Goal: Transaction & Acquisition: Obtain resource

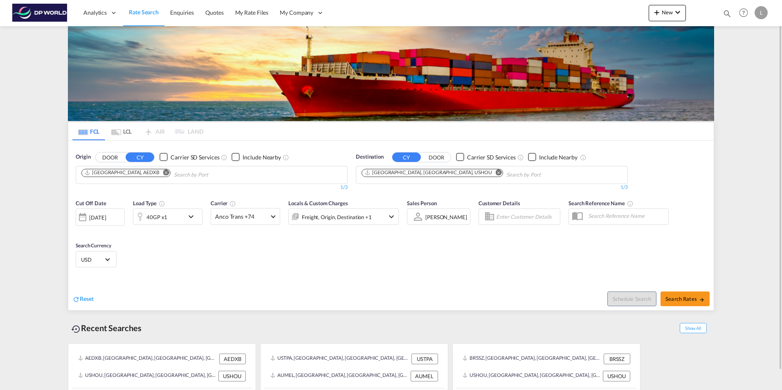
click at [163, 173] on md-icon "Remove" at bounding box center [166, 172] width 6 height 6
click at [118, 177] on input "Chips input." at bounding box center [120, 174] width 78 height 13
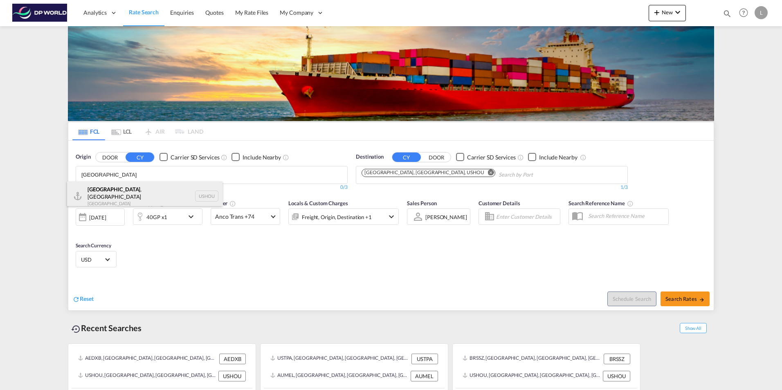
type input "[GEOGRAPHIC_DATA]"
click at [114, 191] on div "[GEOGRAPHIC_DATA] , [GEOGRAPHIC_DATA] [GEOGRAPHIC_DATA] USHOU" at bounding box center [144, 196] width 155 height 29
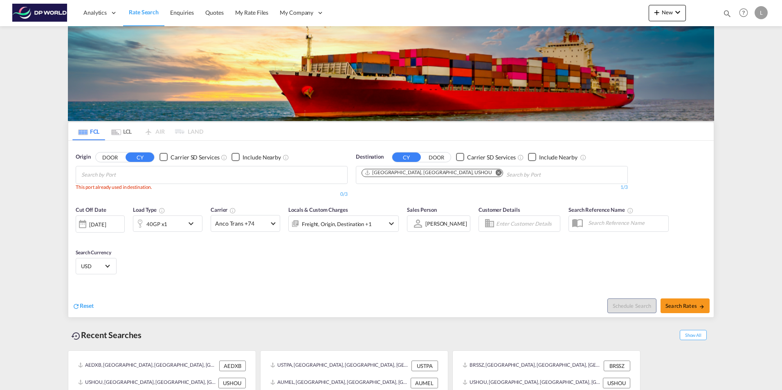
click at [495, 172] on md-icon "Remove" at bounding box center [498, 172] width 6 height 6
click at [398, 174] on input "Chips input." at bounding box center [400, 174] width 78 height 13
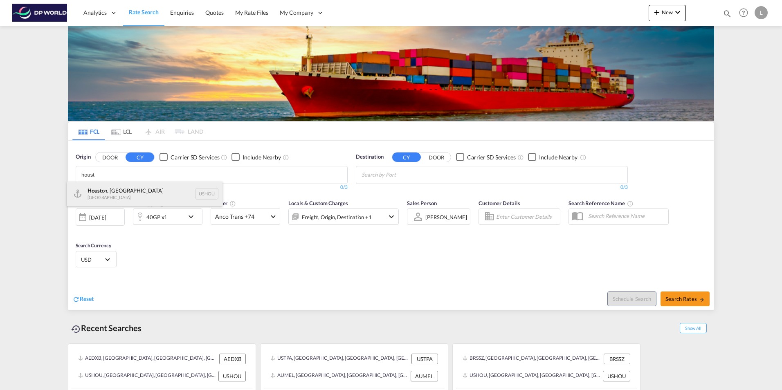
type input "houst"
click at [184, 196] on div "Houst on, [GEOGRAPHIC_DATA] [GEOGRAPHIC_DATA] USHOU" at bounding box center [144, 194] width 155 height 25
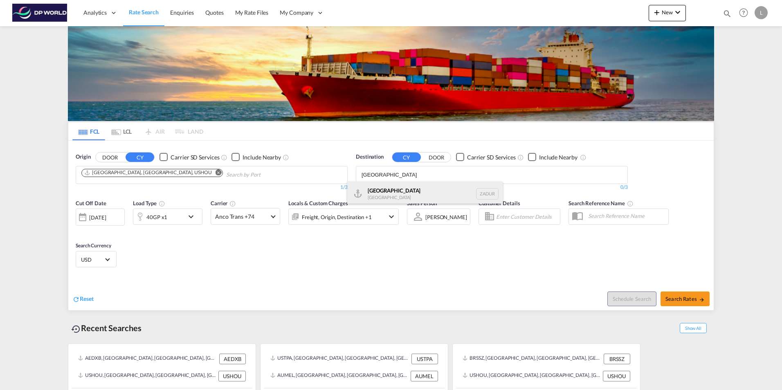
type input "[GEOGRAPHIC_DATA]"
click at [386, 189] on div "[GEOGRAPHIC_DATA] [GEOGRAPHIC_DATA] ZADUR" at bounding box center [424, 194] width 155 height 25
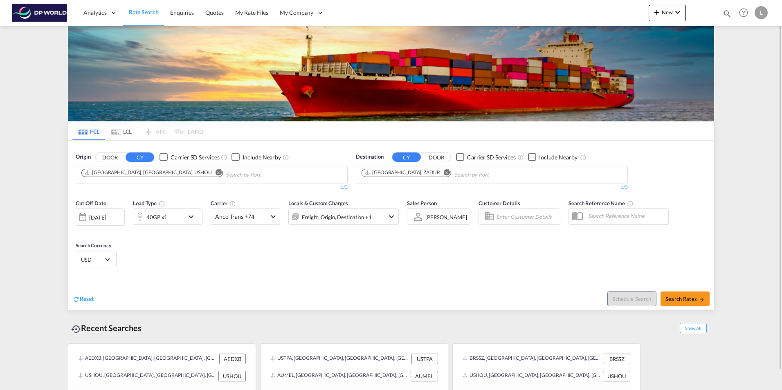
click at [191, 214] on md-icon "icon-chevron-down" at bounding box center [193, 217] width 14 height 10
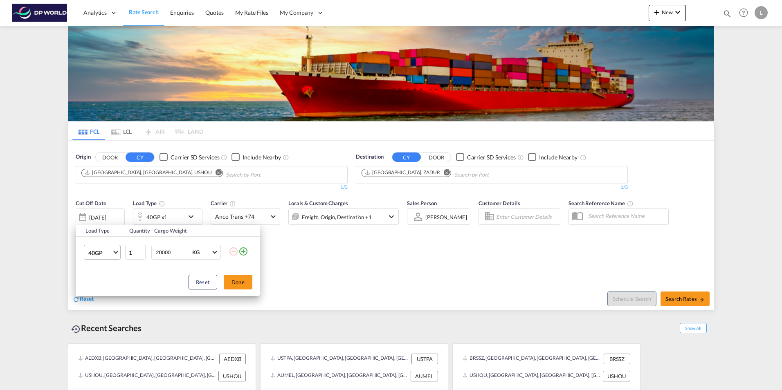
click at [107, 254] on span "40GP" at bounding box center [100, 253] width 24 height 8
click at [97, 228] on md-option "20GP" at bounding box center [110, 233] width 56 height 20
click at [247, 285] on button "Done" at bounding box center [238, 282] width 29 height 15
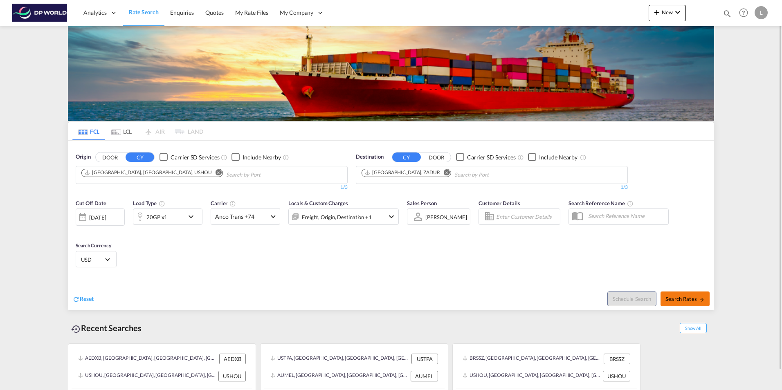
click at [697, 300] on span "Search Rates" at bounding box center [684, 299] width 39 height 7
type input "USHOU to ZADUR / [DATE]"
